Goal: Find specific page/section: Find specific page/section

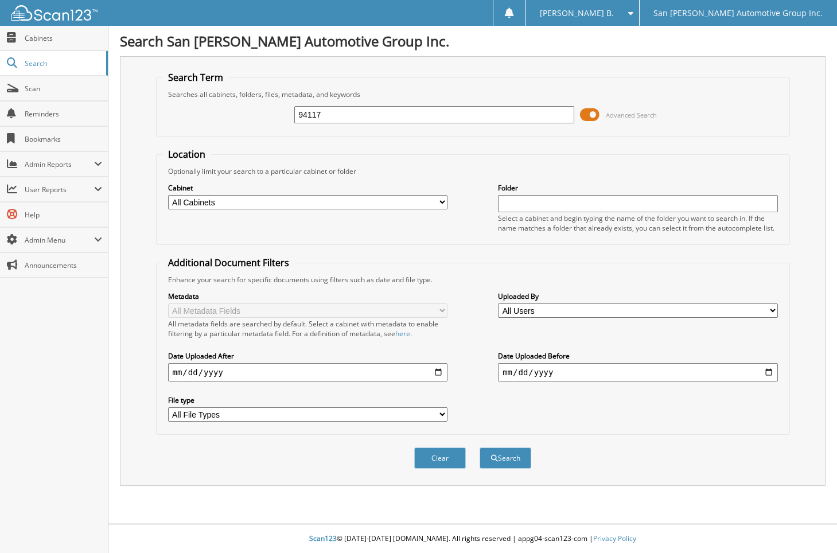
type input "94117"
click at [479, 447] on button "Search" at bounding box center [505, 457] width 52 height 21
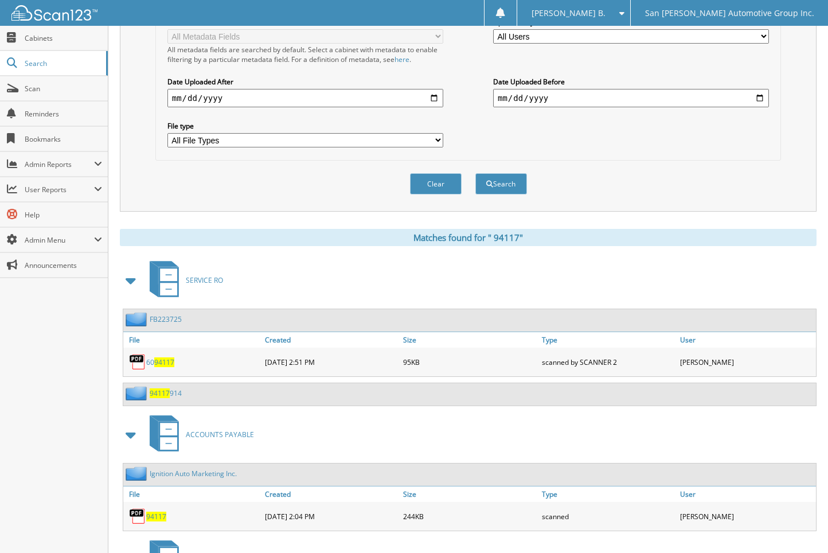
scroll to position [401, 0]
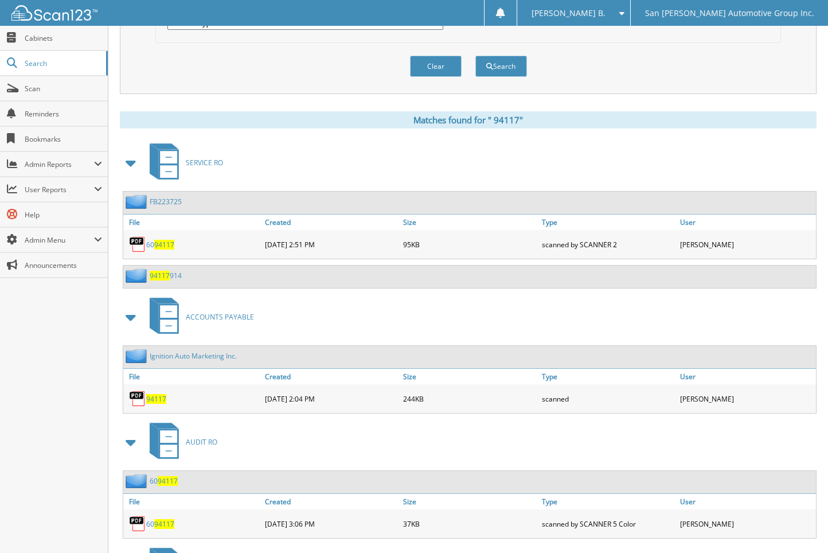
click at [173, 357] on link "I g n i t i o n A u t o M a r k e t i n g I n c ." at bounding box center [193, 356] width 87 height 10
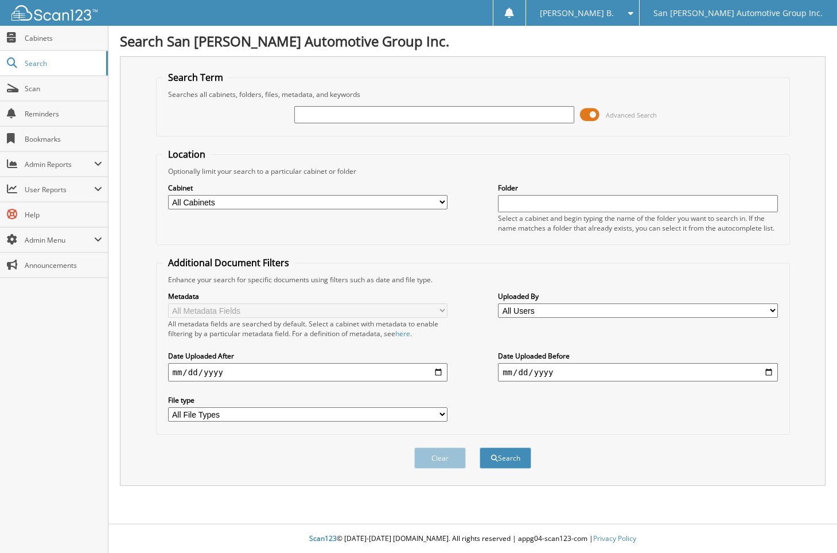
click at [495, 114] on input "text" at bounding box center [433, 114] width 279 height 17
type input "94146"
click at [479, 447] on button "Search" at bounding box center [505, 457] width 52 height 21
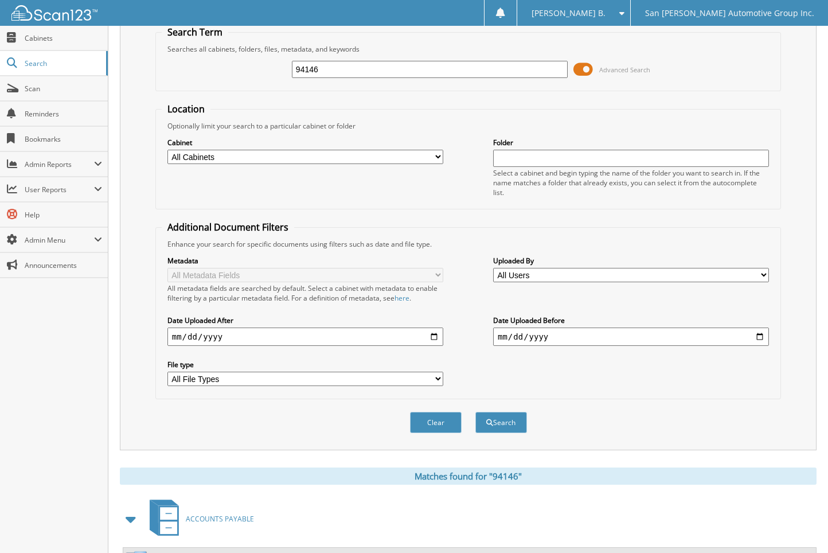
scroll to position [401, 0]
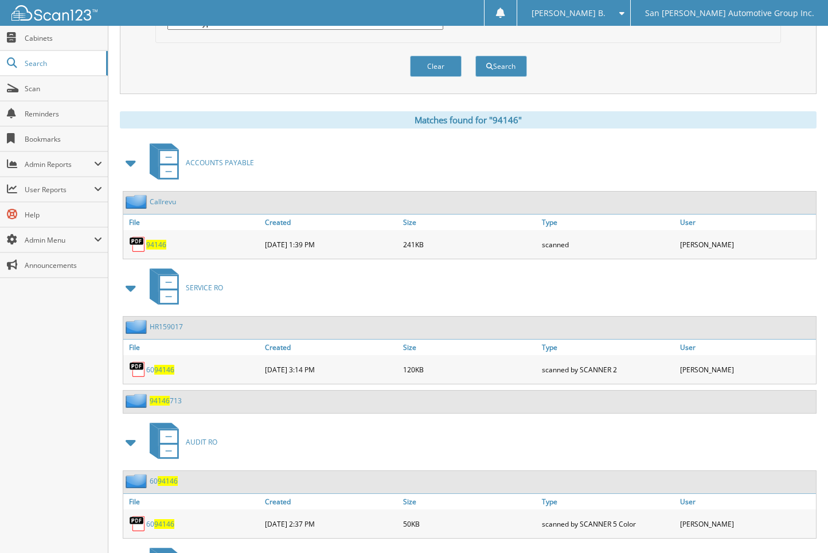
click at [150, 246] on span "94146" at bounding box center [156, 245] width 20 height 10
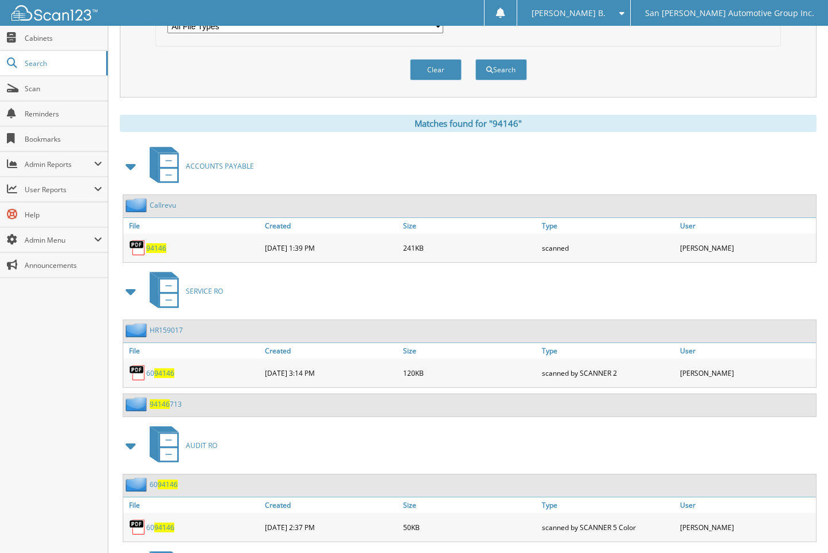
scroll to position [57, 0]
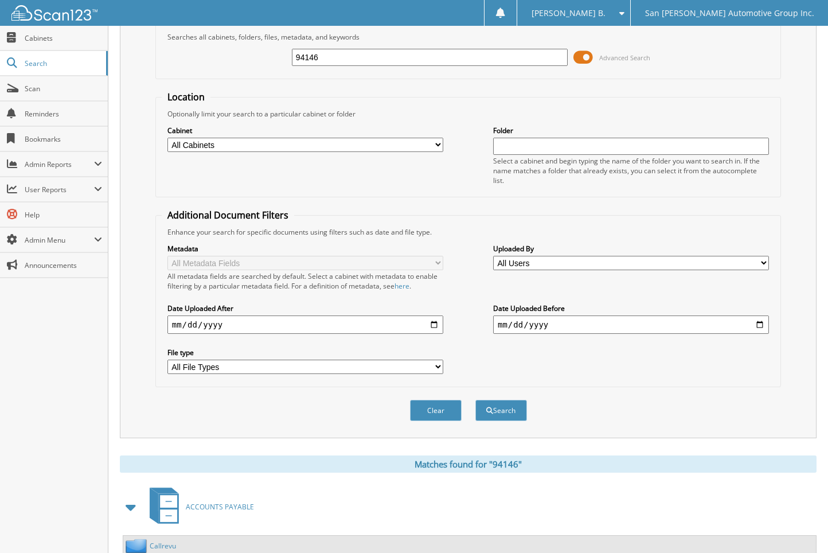
click at [428, 406] on button "Clear" at bounding box center [436, 410] width 52 height 21
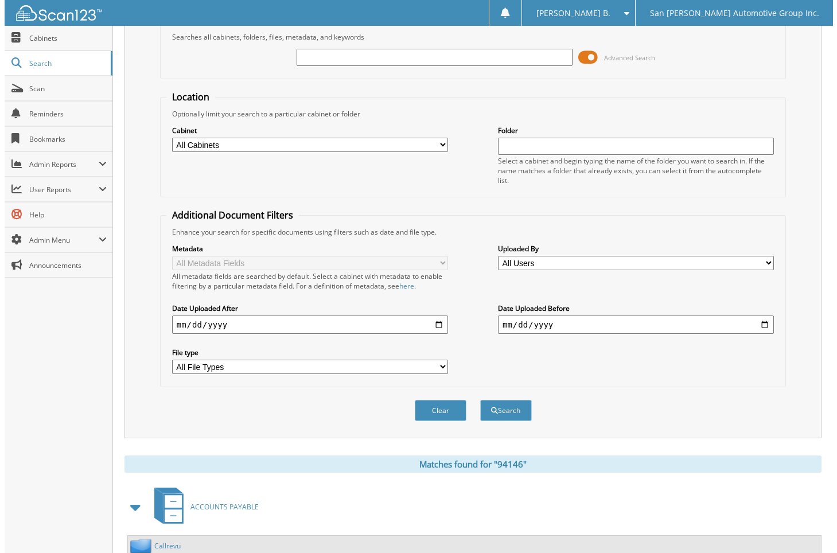
scroll to position [0, 0]
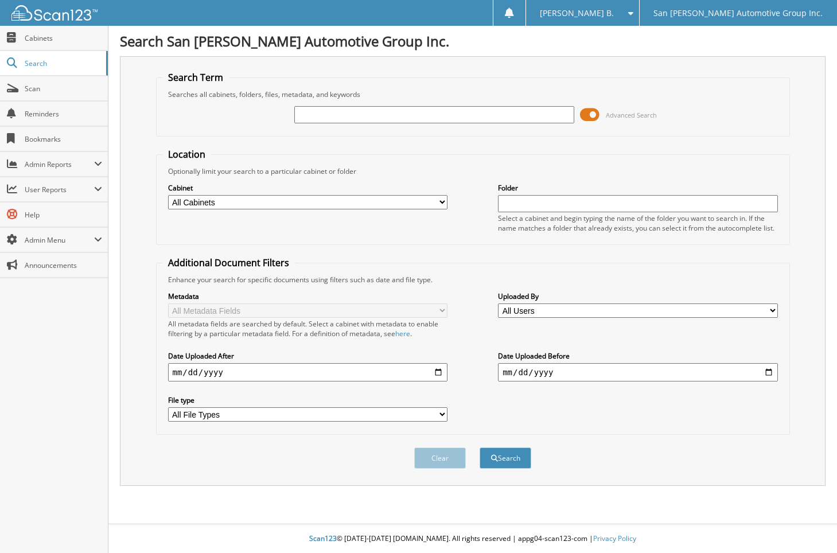
click at [496, 118] on input "text" at bounding box center [433, 114] width 279 height 17
type input "94149"
click at [479, 447] on button "Search" at bounding box center [505, 457] width 52 height 21
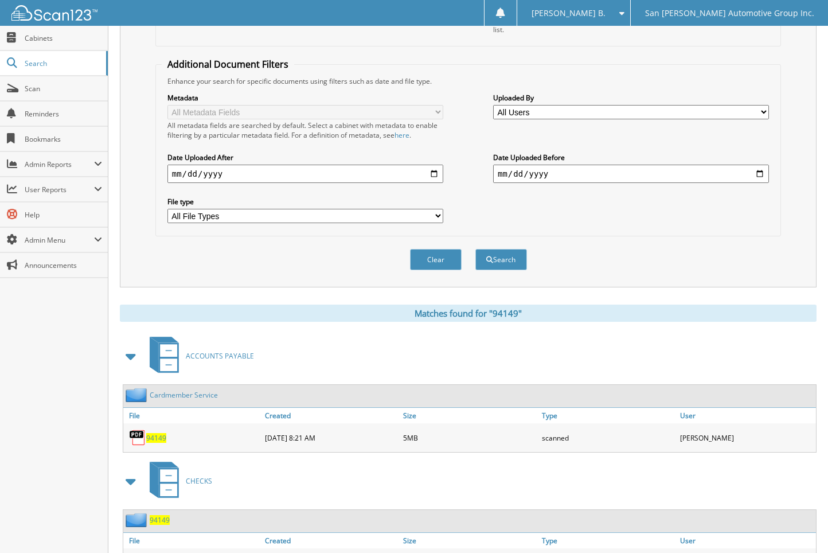
scroll to position [401, 0]
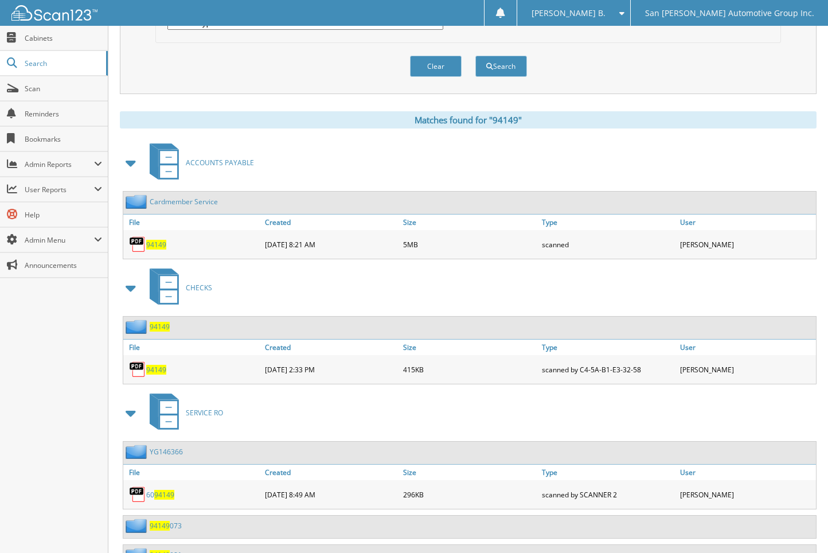
click at [155, 243] on span "94149" at bounding box center [156, 245] width 20 height 10
drag, startPoint x: 161, startPoint y: 61, endPoint x: 169, endPoint y: 61, distance: 7.5
click at [162, 61] on div "Clear Search" at bounding box center [468, 66] width 626 height 46
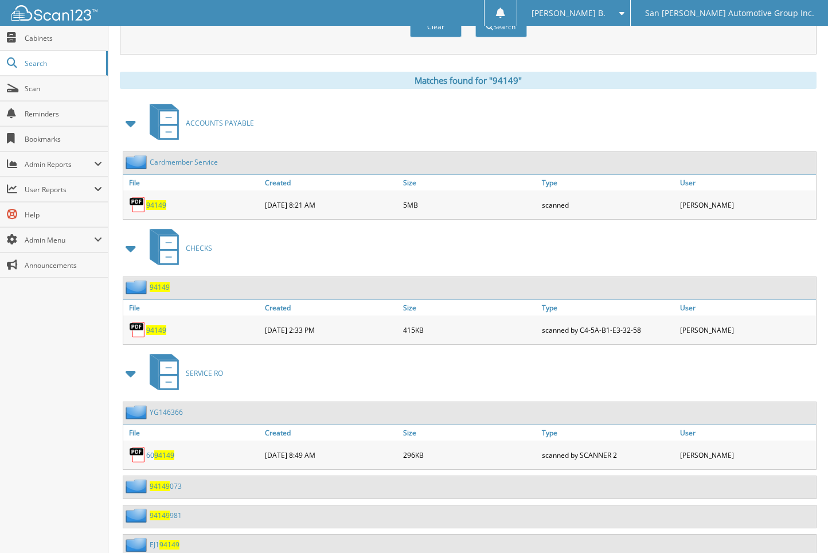
scroll to position [287, 0]
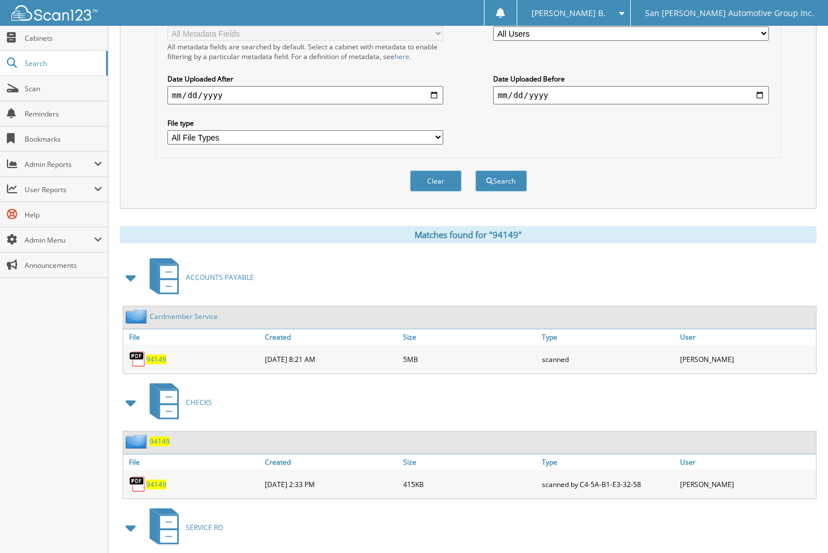
click at [435, 176] on button "Clear" at bounding box center [436, 180] width 52 height 21
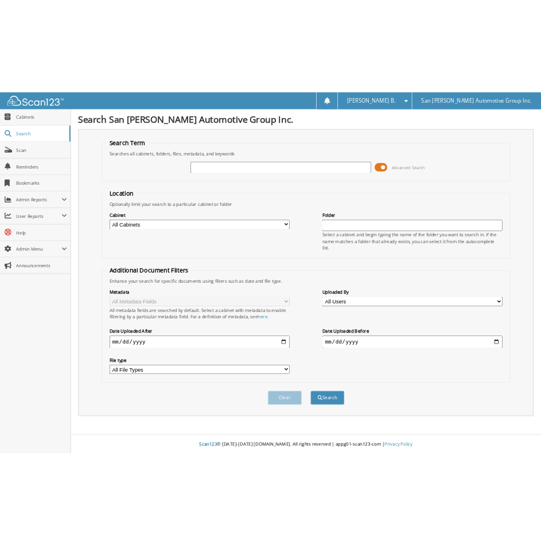
scroll to position [0, 0]
